Goal: Information Seeking & Learning: Learn about a topic

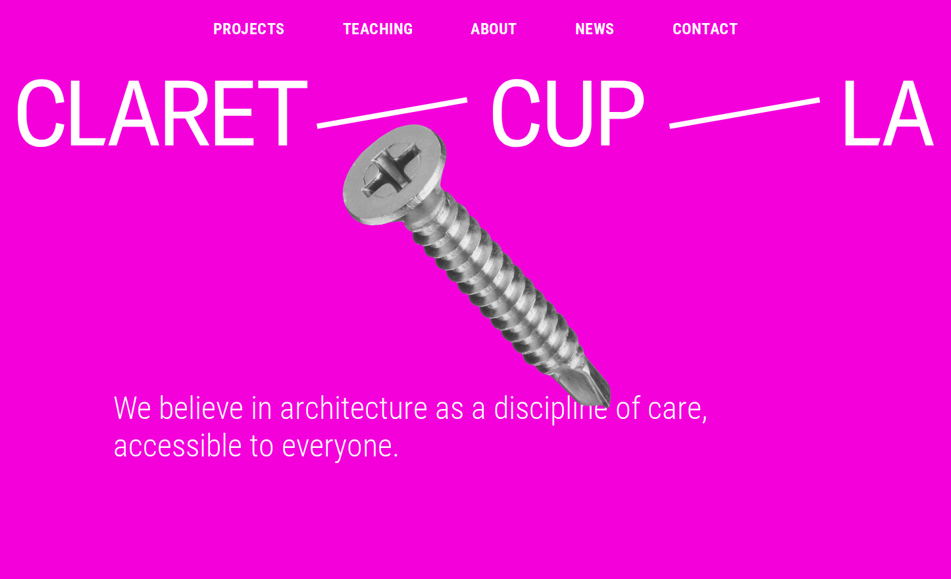
click at [400, 294] on img at bounding box center [477, 267] width 927 height 290
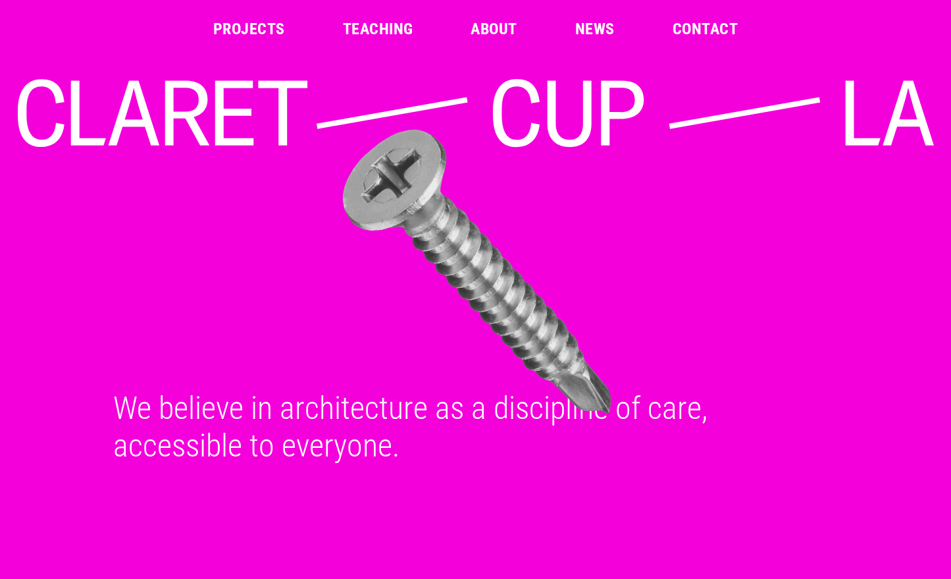
click at [410, 78] on div "Skip to content Projects Teaching About News Contact Claret-Cup We believe in a…" at bounding box center [475, 232] width 951 height 464
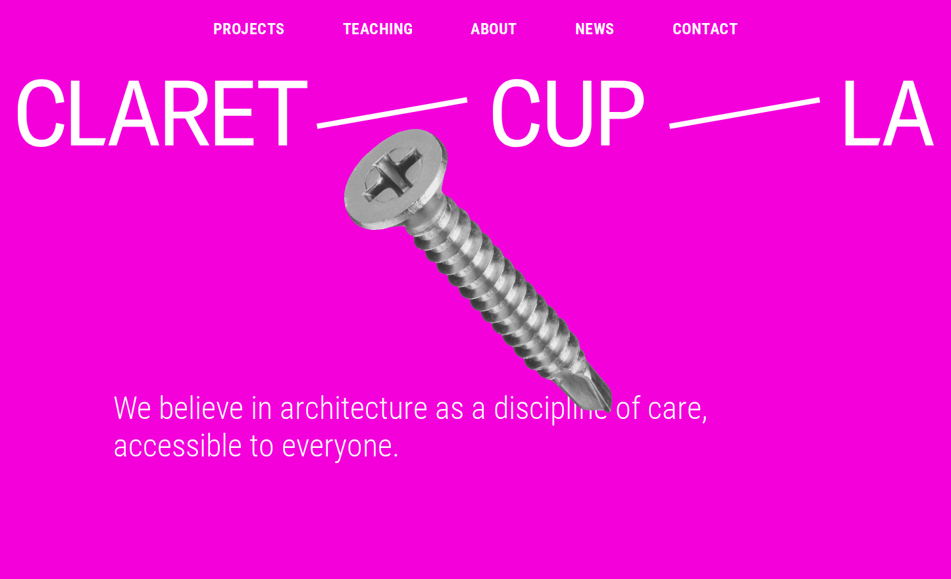
click at [248, 36] on link "Projects" at bounding box center [249, 29] width 72 height 16
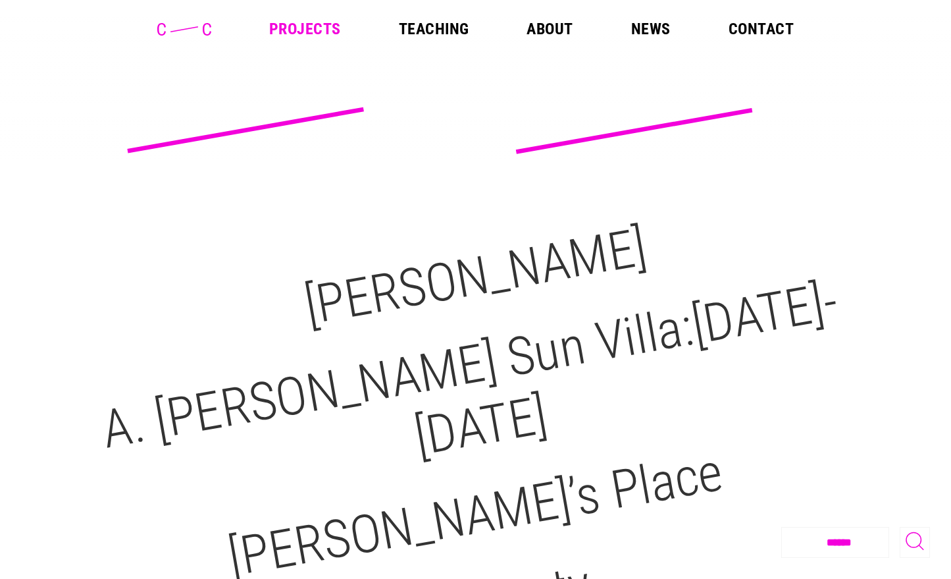
click at [205, 29] on icon at bounding box center [184, 29] width 54 height 13
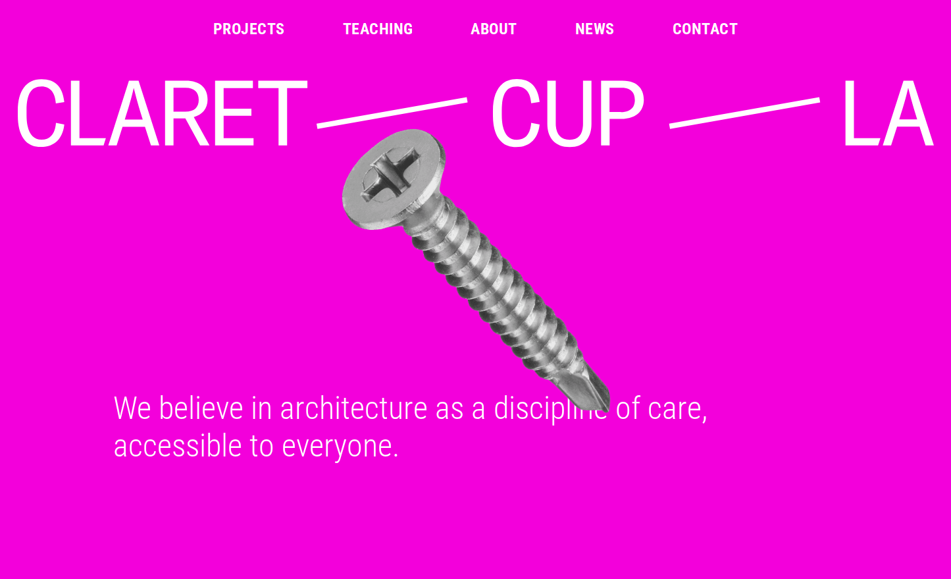
click at [398, 27] on link "Teaching" at bounding box center [378, 29] width 70 height 16
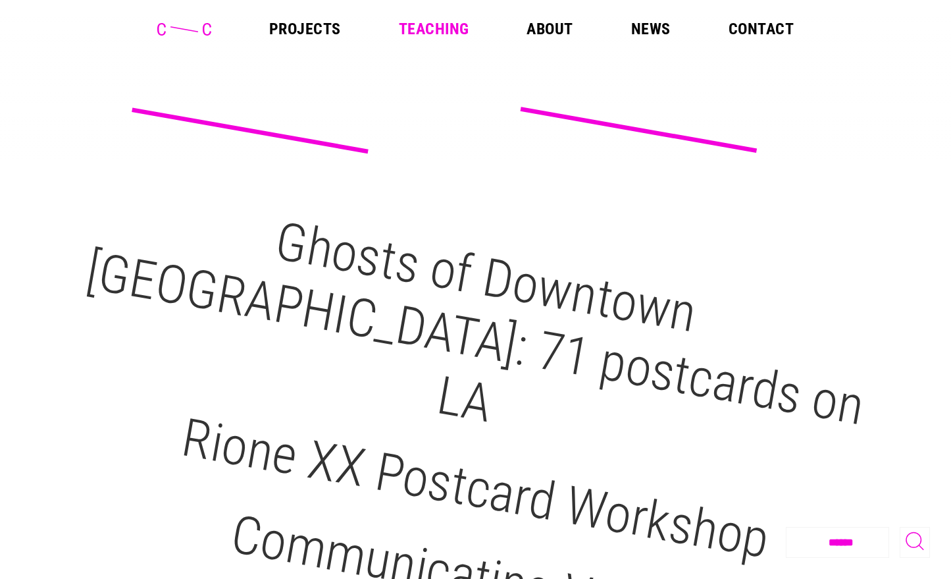
click at [282, 30] on link "Projects" at bounding box center [305, 29] width 72 height 16
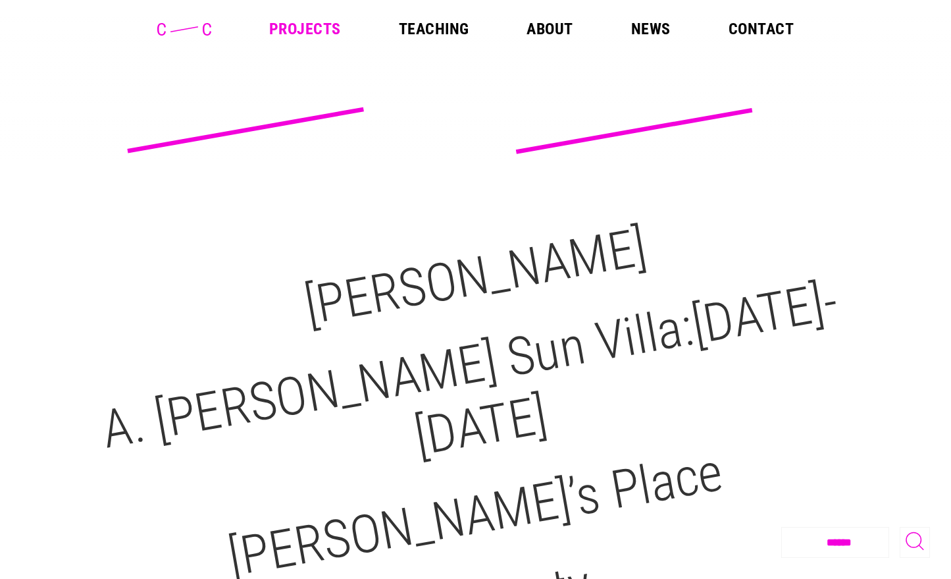
scroll to position [795, 0]
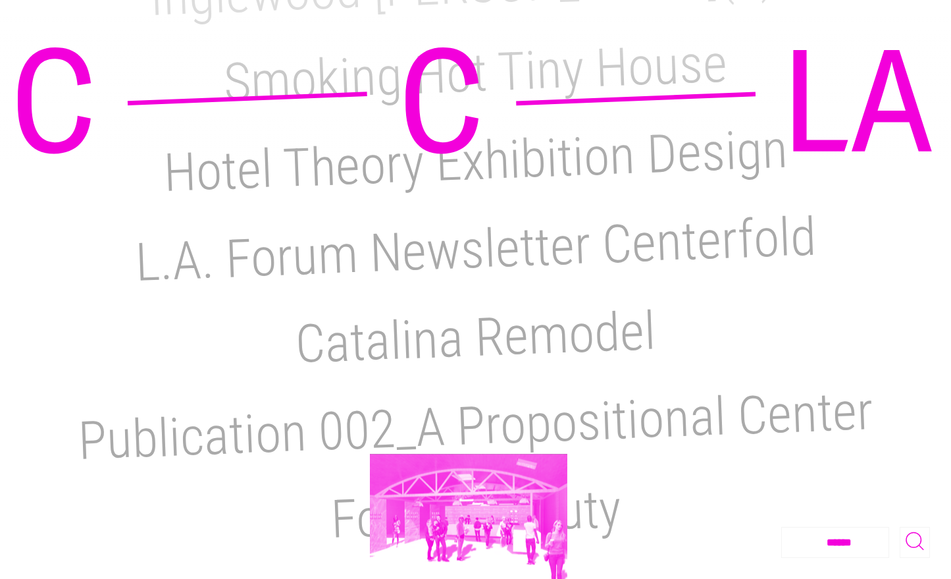
click at [469, 527] on footer "**********" at bounding box center [475, 542] width 909 height 31
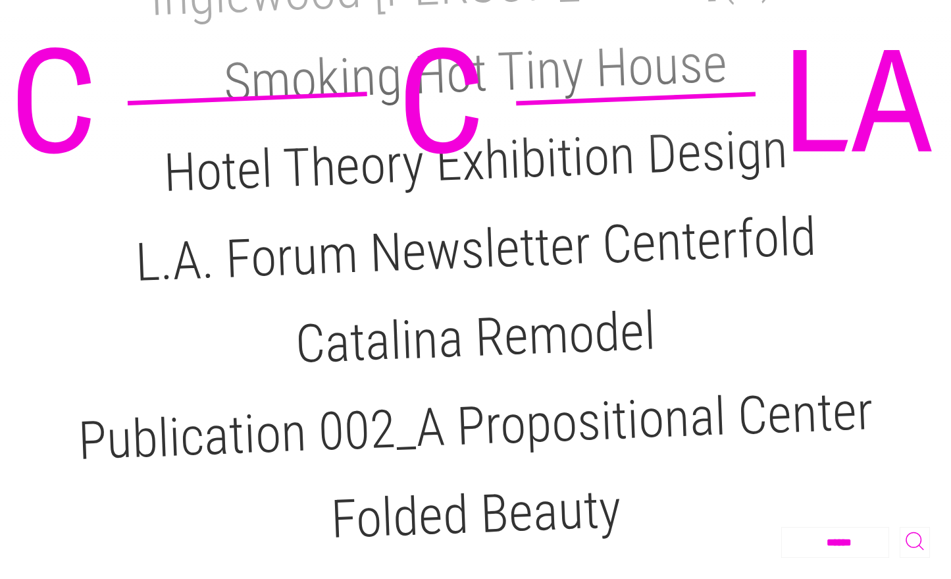
click at [491, 550] on footer "**********" at bounding box center [475, 542] width 909 height 31
click at [454, 527] on footer "**********" at bounding box center [475, 542] width 909 height 31
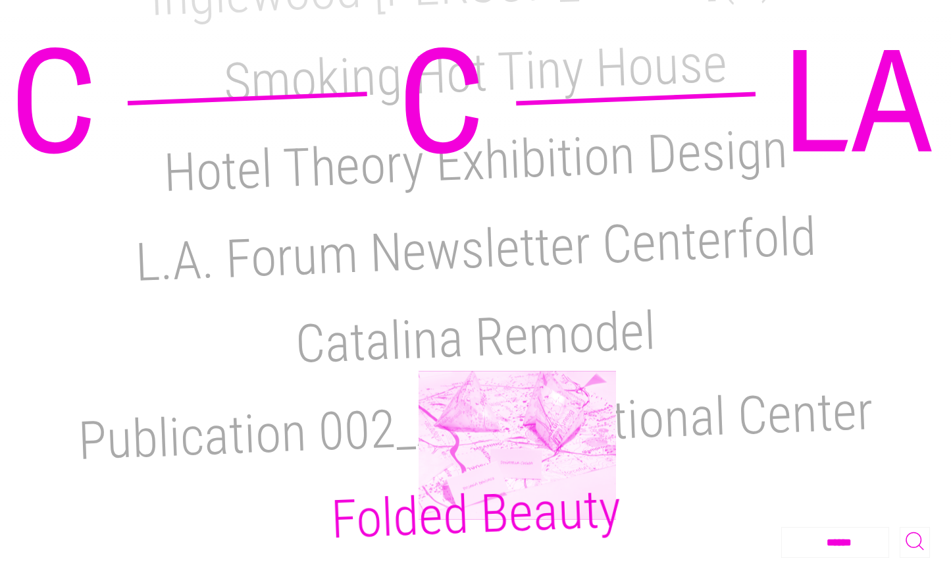
click at [518, 478] on h2 "Folded Beauty" at bounding box center [476, 514] width 292 height 73
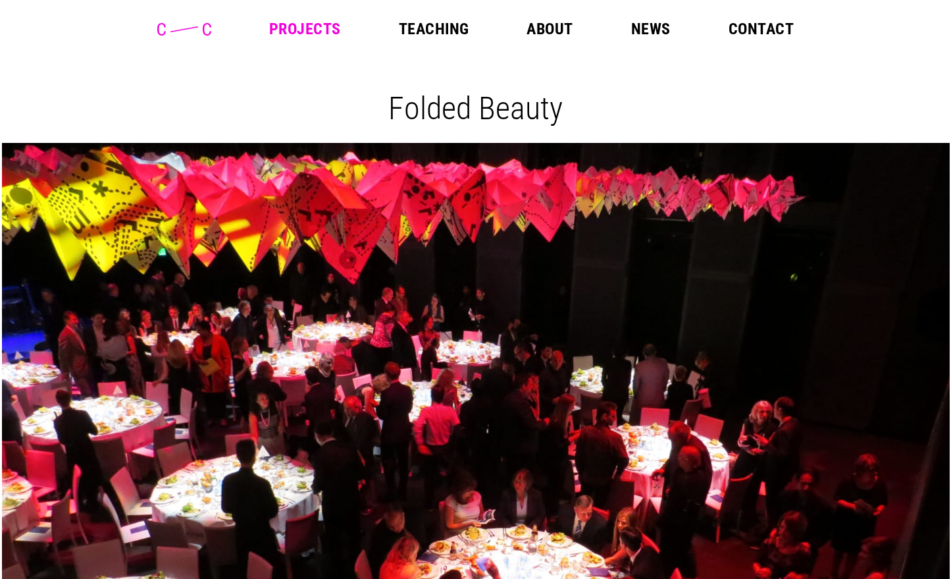
click at [198, 24] on icon at bounding box center [184, 29] width 54 height 13
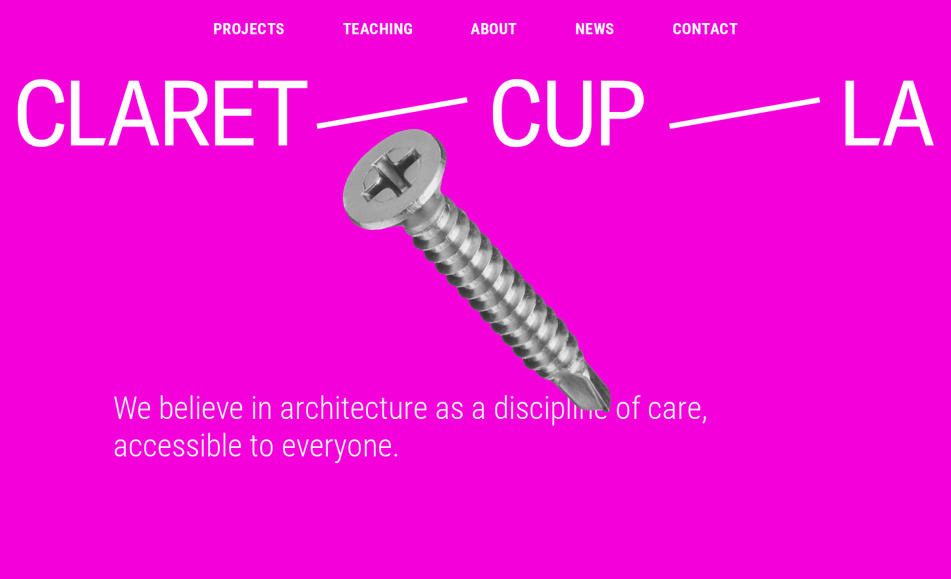
click at [365, 30] on link "Teaching" at bounding box center [378, 29] width 70 height 16
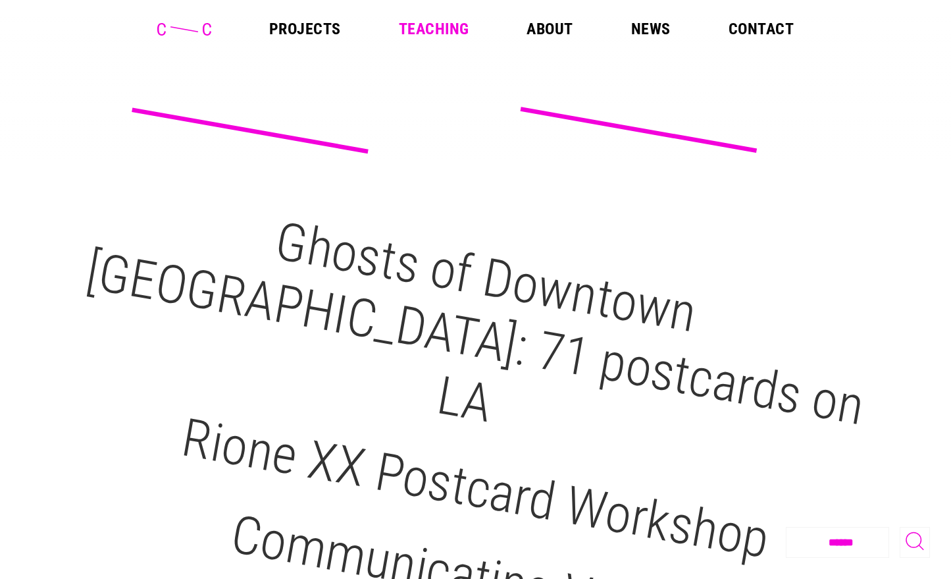
click at [293, 26] on link "Projects" at bounding box center [305, 29] width 72 height 16
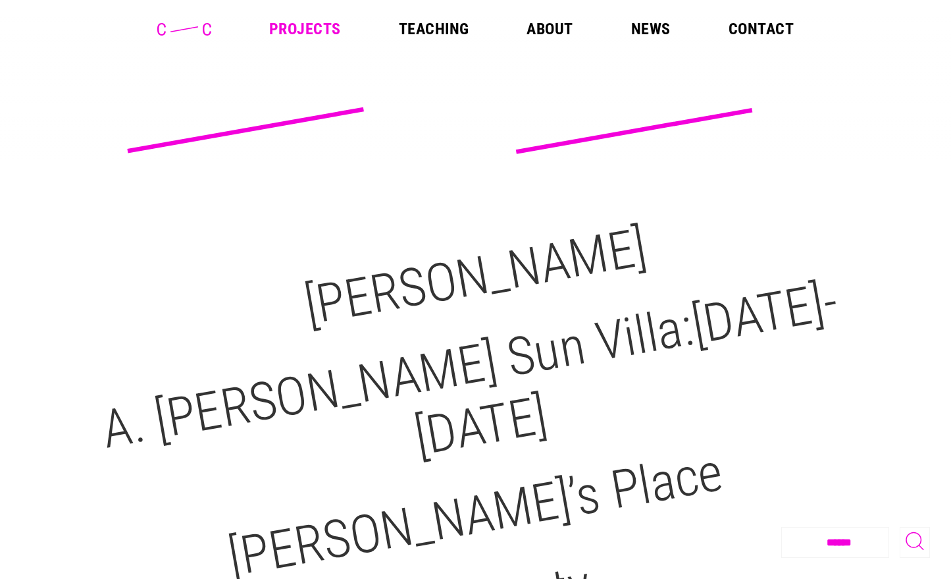
click at [569, 27] on link "About" at bounding box center [550, 29] width 46 height 16
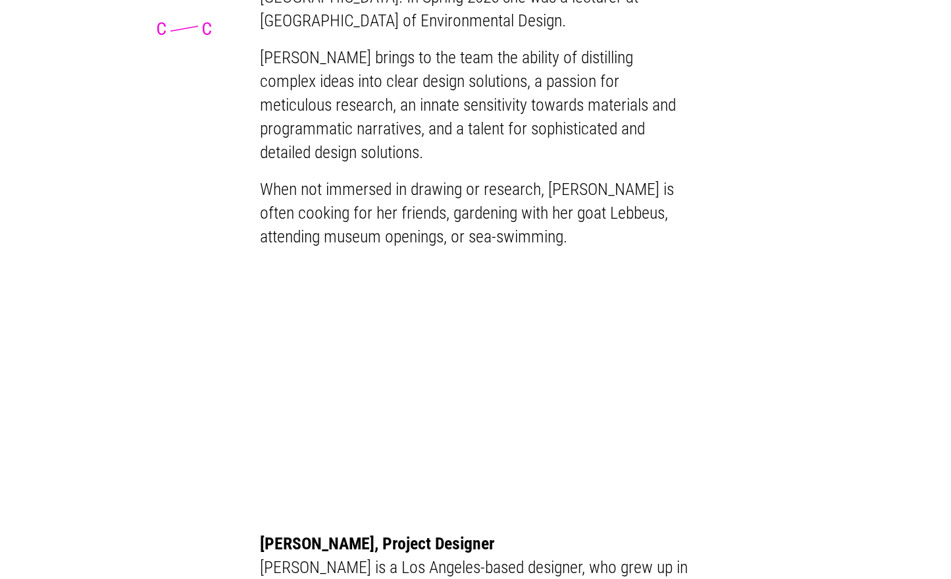
scroll to position [2651, 0]
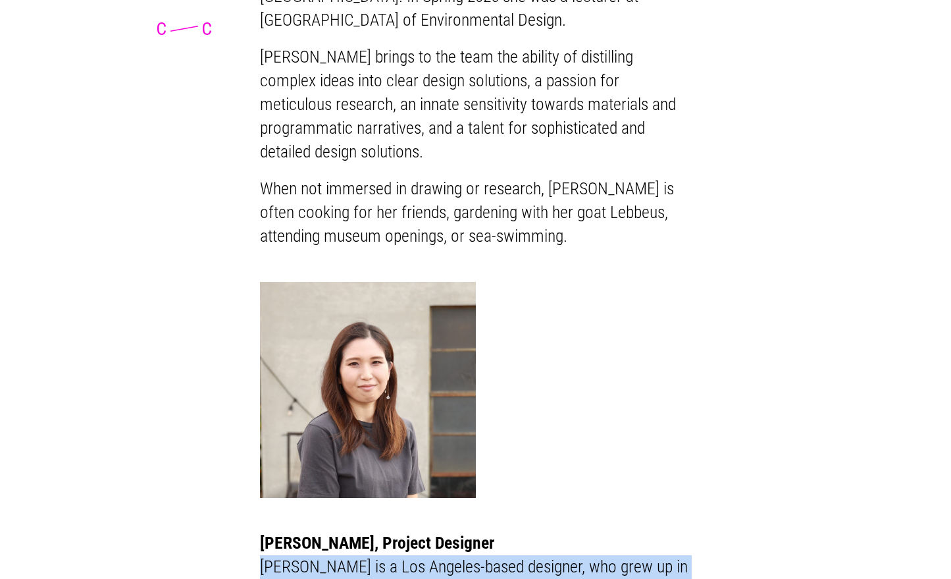
drag, startPoint x: 444, startPoint y: 482, endPoint x: 243, endPoint y: 413, distance: 212.2
click at [379, 555] on p "Misako is a Los Angeles-based designer, who grew up in a traditional Japanese h…" at bounding box center [476, 590] width 432 height 70
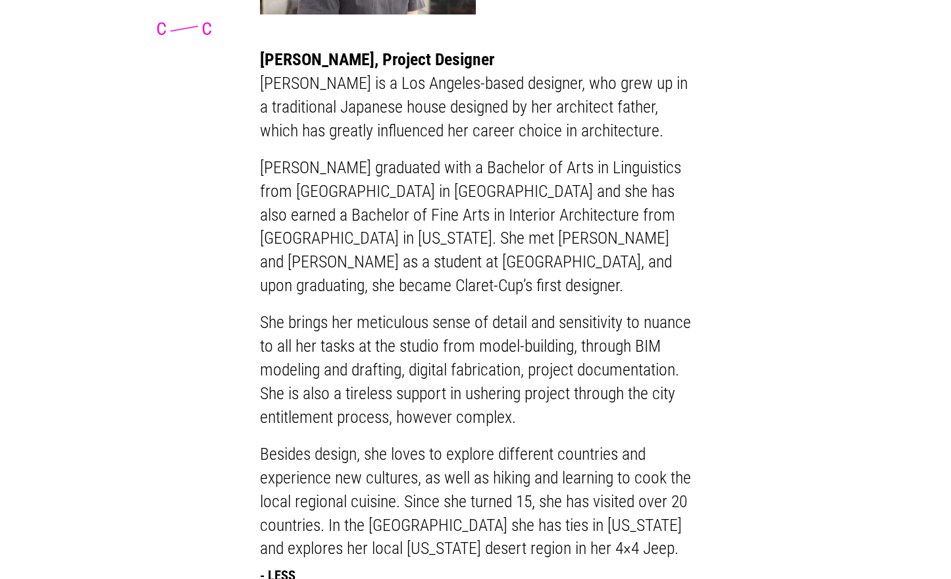
scroll to position [3483, 0]
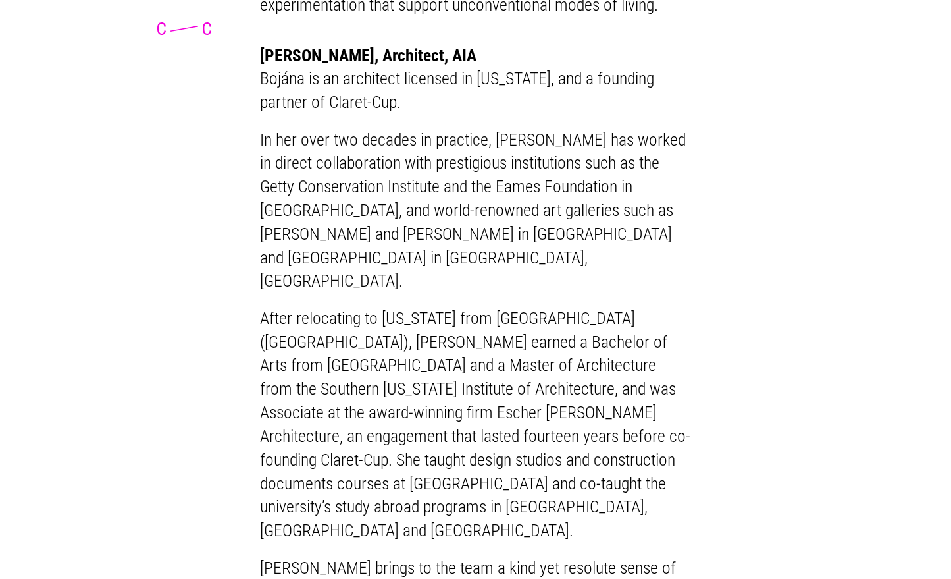
scroll to position [0, 0]
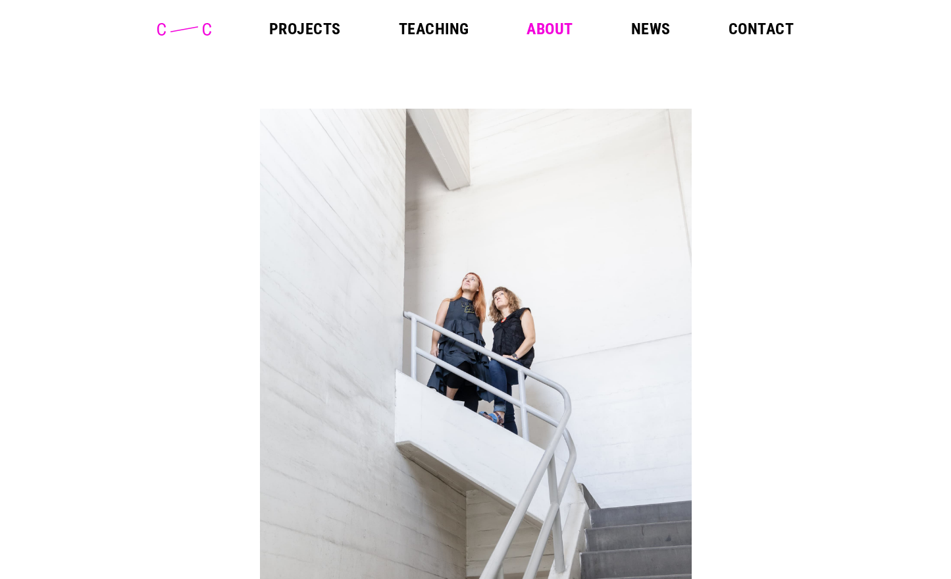
click at [656, 24] on link "News" at bounding box center [651, 29] width 40 height 16
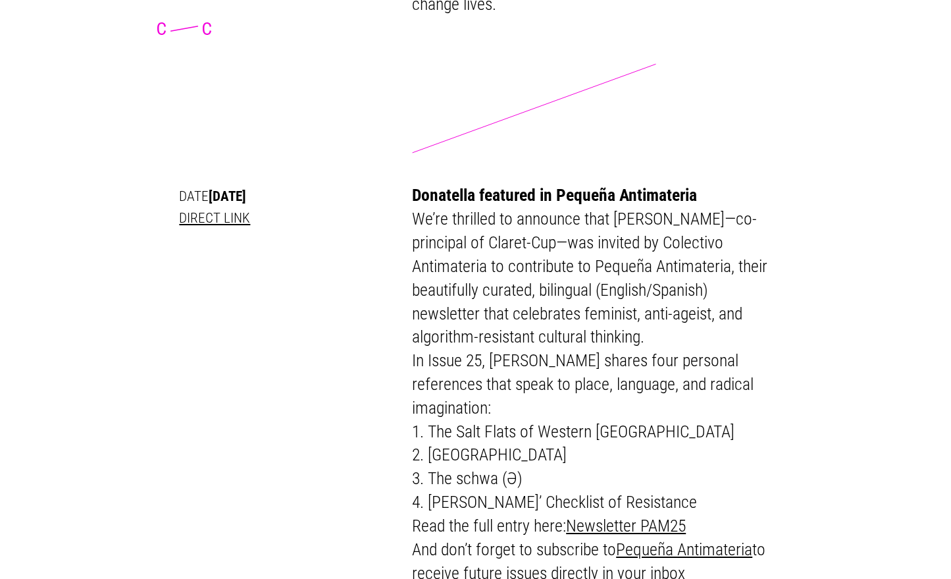
scroll to position [1803, 0]
click at [651, 539] on link "Pequeña Antimateria" at bounding box center [684, 549] width 136 height 20
